Goal: Contribute content: Add original content to the website for others to see

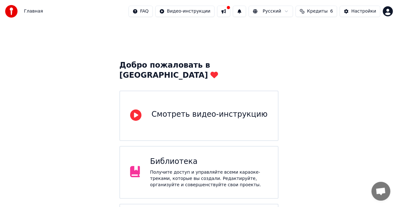
click at [230, 11] on button at bounding box center [223, 11] width 13 height 11
click at [292, 12] on html "Главная FAQ Видео-инструкции Русский Кредиты 6 Настройки Добро пожаловать в You…" at bounding box center [199, 170] width 398 height 341
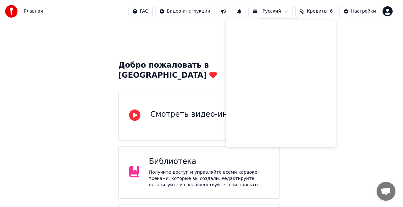
click at [284, 13] on html "Главная FAQ Видео-инструкции Русский Кредиты 6 Настройки Добро пожаловать в You…" at bounding box center [201, 170] width 403 height 341
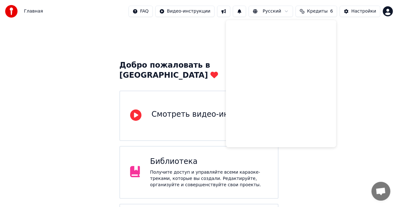
click at [354, 59] on div "Добро пожаловать в Youka Смотреть видео-инструкцию Библиотека Получите доступ и…" at bounding box center [199, 182] width 398 height 319
click at [371, 14] on div "Настройки" at bounding box center [363, 11] width 25 height 6
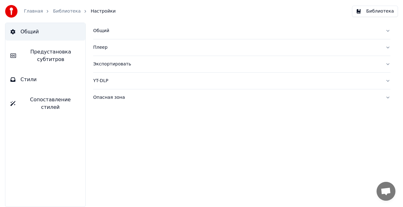
click at [370, 12] on button "Библиотека" at bounding box center [375, 11] width 46 height 11
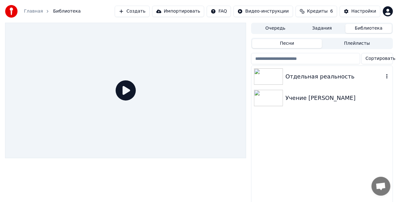
click at [318, 78] on div "Отдельная реальность" at bounding box center [334, 76] width 98 height 9
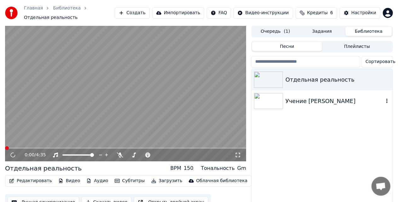
scroll to position [19, 0]
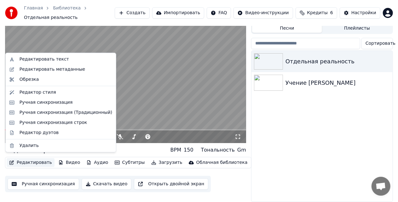
click at [42, 158] on button "Редактировать" at bounding box center [31, 162] width 48 height 9
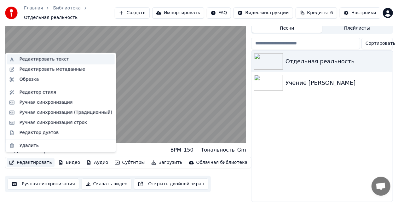
click at [55, 60] on div "Редактировать текст" at bounding box center [44, 59] width 49 height 6
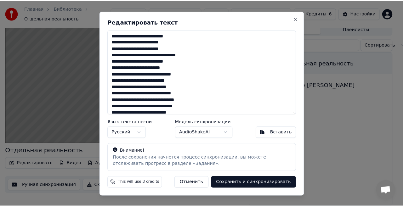
scroll to position [14, 0]
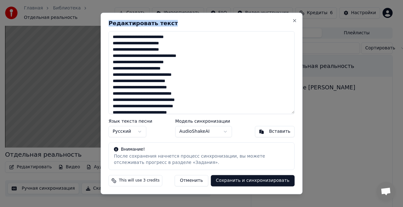
drag, startPoint x: 183, startPoint y: 21, endPoint x: 257, endPoint y: 37, distance: 75.0
click at [257, 37] on div "Редактировать текст Язык текста песни Русский Модель синхронизации AudioShakeAI…" at bounding box center [202, 104] width 202 height 182
drag, startPoint x: 135, startPoint y: 52, endPoint x: 175, endPoint y: 50, distance: 39.8
click at [175, 50] on textarea at bounding box center [202, 72] width 186 height 83
paste textarea "*"
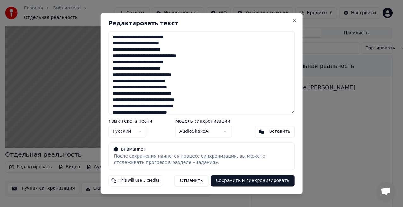
drag, startPoint x: 163, startPoint y: 68, endPoint x: 174, endPoint y: 78, distance: 14.9
click at [163, 68] on textarea at bounding box center [202, 72] width 186 height 83
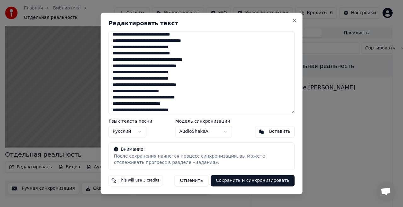
scroll to position [94, 0]
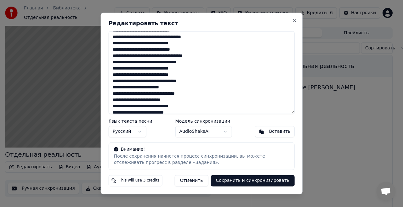
drag, startPoint x: 168, startPoint y: 81, endPoint x: 200, endPoint y: 84, distance: 31.6
click at [200, 84] on textarea at bounding box center [202, 72] width 186 height 83
paste textarea "***"
click at [203, 82] on textarea at bounding box center [202, 72] width 186 height 83
drag, startPoint x: 138, startPoint y: 96, endPoint x: 136, endPoint y: 99, distance: 3.4
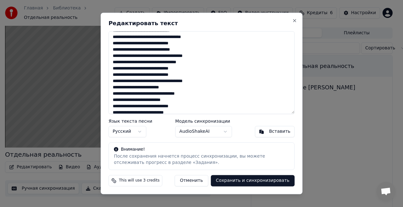
click at [138, 96] on textarea at bounding box center [202, 72] width 186 height 83
drag, startPoint x: 113, startPoint y: 105, endPoint x: 188, endPoint y: 108, distance: 74.7
click at [188, 108] on textarea at bounding box center [202, 72] width 186 height 83
paste textarea
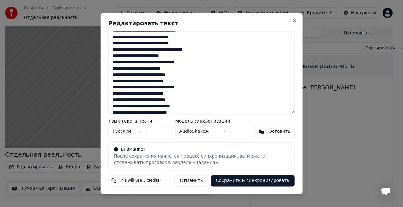
click at [131, 87] on textarea at bounding box center [202, 72] width 186 height 83
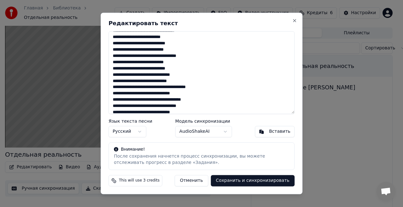
scroll to position [174, 0]
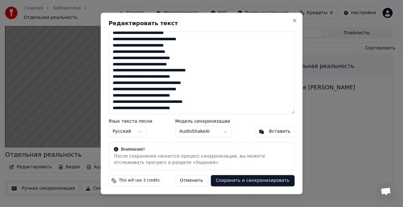
click at [156, 82] on textarea at bounding box center [202, 72] width 186 height 83
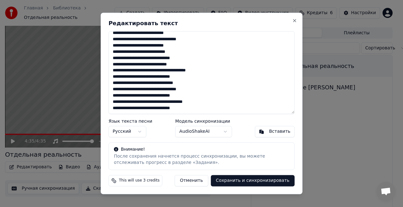
click at [157, 90] on textarea at bounding box center [202, 72] width 186 height 83
type textarea "**********"
click at [240, 181] on button "Сохранить и синхронизировать" at bounding box center [253, 180] width 84 height 11
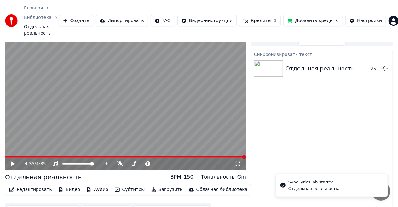
scroll to position [16, 0]
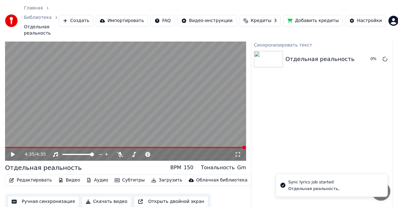
click at [14, 152] on icon at bounding box center [13, 154] width 4 height 4
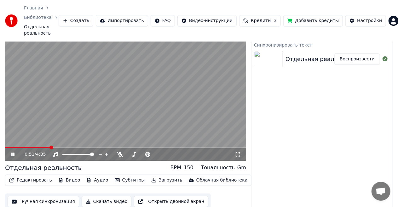
click at [13, 152] on icon at bounding box center [17, 154] width 14 height 5
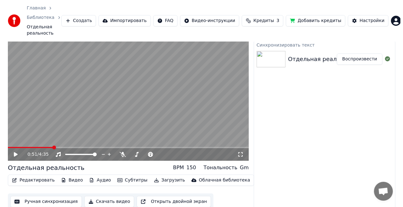
scroll to position [19, 0]
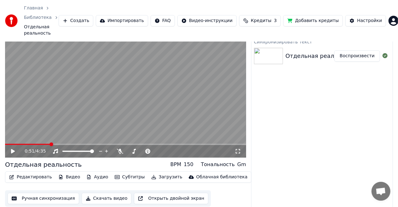
click at [276, 38] on div "Синхронизировать текст" at bounding box center [321, 42] width 141 height 8
click at [365, 51] on button "Воспроизвести" at bounding box center [357, 55] width 46 height 11
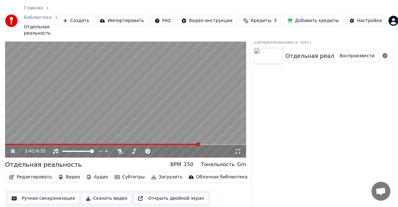
drag, startPoint x: 115, startPoint y: 114, endPoint x: 116, endPoint y: 117, distance: 3.5
click at [115, 114] on video at bounding box center [125, 89] width 241 height 135
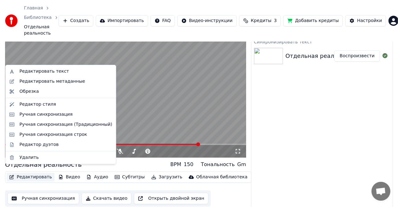
click at [38, 173] on button "Редактировать" at bounding box center [31, 177] width 48 height 9
click at [40, 72] on div "Редактировать текст" at bounding box center [44, 71] width 49 height 6
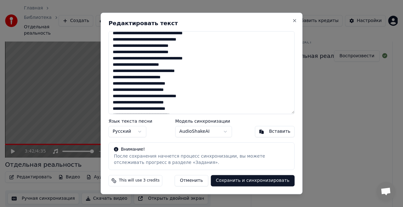
scroll to position [126, 0]
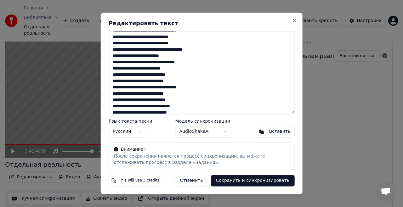
drag, startPoint x: 184, startPoint y: 75, endPoint x: 113, endPoint y: 75, distance: 70.2
click at [113, 75] on textarea at bounding box center [202, 72] width 186 height 83
drag, startPoint x: 115, startPoint y: 72, endPoint x: 115, endPoint y: 77, distance: 4.7
click at [115, 72] on textarea at bounding box center [202, 72] width 186 height 83
drag, startPoint x: 183, startPoint y: 75, endPoint x: 113, endPoint y: 76, distance: 69.6
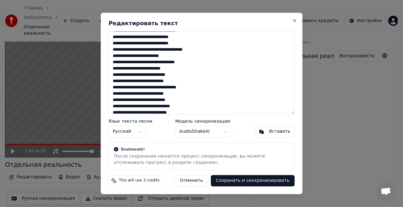
click at [113, 76] on textarea at bounding box center [202, 72] width 186 height 83
paste textarea "****"
click at [144, 84] on textarea at bounding box center [202, 72] width 186 height 83
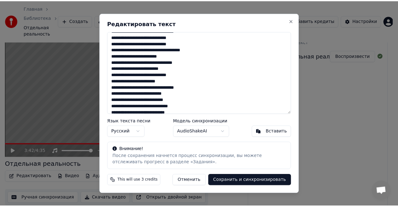
scroll to position [157, 0]
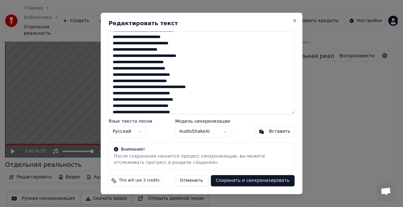
drag, startPoint x: 184, startPoint y: 69, endPoint x: 114, endPoint y: 70, distance: 70.2
click at [113, 69] on textarea at bounding box center [202, 72] width 186 height 83
paste textarea
type textarea "**********"
click at [254, 184] on button "Сохранить и синхронизировать" at bounding box center [253, 180] width 84 height 11
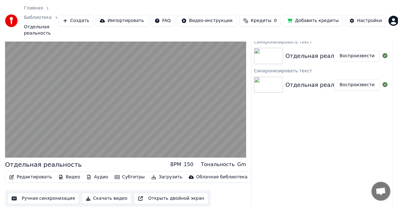
click at [281, 38] on div "Синхронизировать текст" at bounding box center [321, 42] width 141 height 8
click at [285, 67] on div "Синхронизировать текст" at bounding box center [321, 71] width 141 height 8
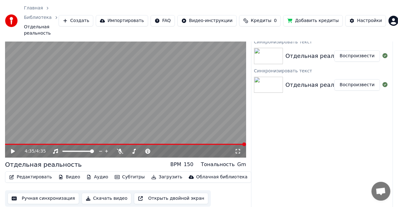
click at [287, 38] on div "Синхронизировать текст" at bounding box center [321, 42] width 141 height 8
click at [355, 50] on button "Воспроизвести" at bounding box center [357, 55] width 46 height 11
click at [128, 143] on span at bounding box center [128, 145] width 4 height 4
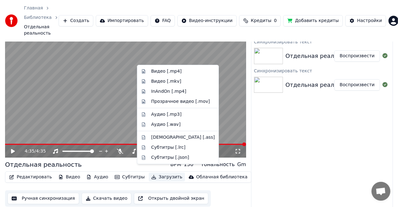
click at [158, 173] on button "Загрузить" at bounding box center [167, 177] width 36 height 9
click at [162, 71] on div "Видео [.mp4]" at bounding box center [166, 71] width 31 height 6
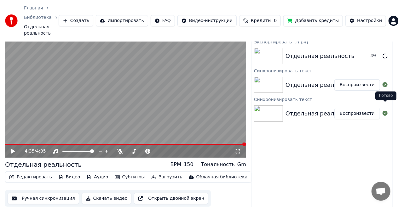
click at [384, 111] on icon at bounding box center [384, 113] width 5 height 5
click at [261, 18] on span "Кредиты" at bounding box center [261, 21] width 20 height 6
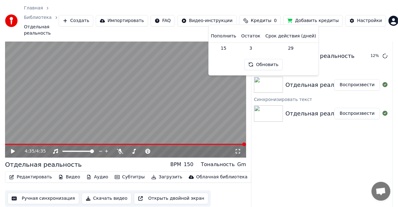
click at [331, 31] on div "Главная Библиотека Отдельная реальность Создать Импортировать FAQ Видео-инструк…" at bounding box center [199, 21] width 398 height 42
